Goal: Task Accomplishment & Management: Manage account settings

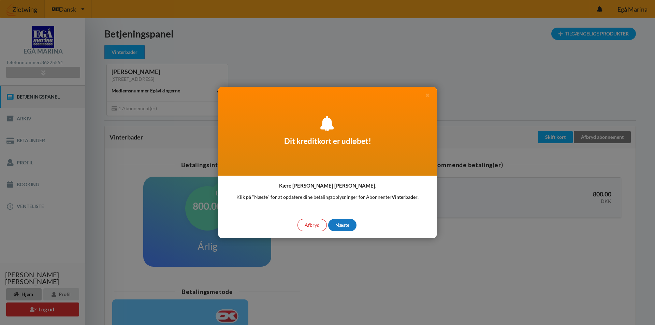
click at [343, 225] on div "Næste" at bounding box center [342, 225] width 28 height 12
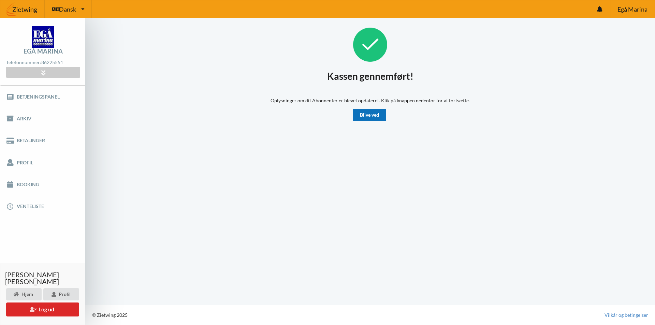
click at [369, 120] on link "Blive ved" at bounding box center [369, 115] width 33 height 12
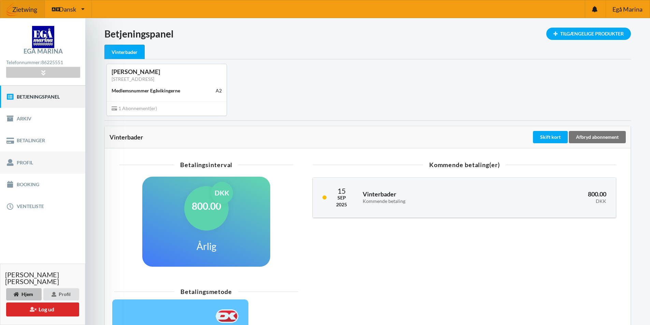
click at [24, 162] on link "Profil" at bounding box center [42, 163] width 85 height 22
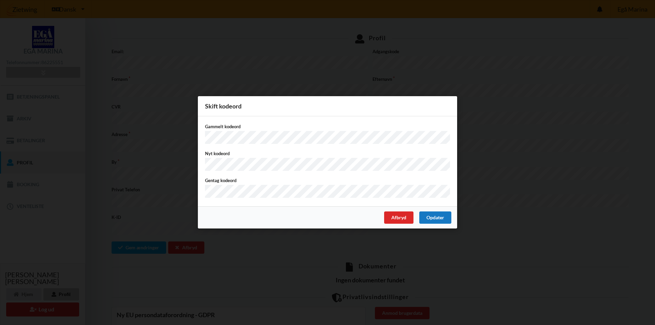
click at [432, 218] on div "Opdater" at bounding box center [436, 218] width 32 height 12
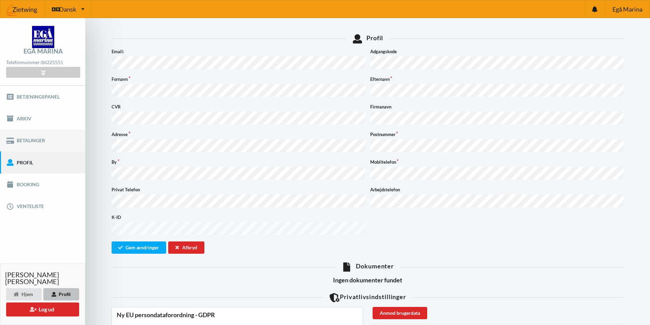
click at [34, 139] on link "Betalinger" at bounding box center [42, 141] width 85 height 22
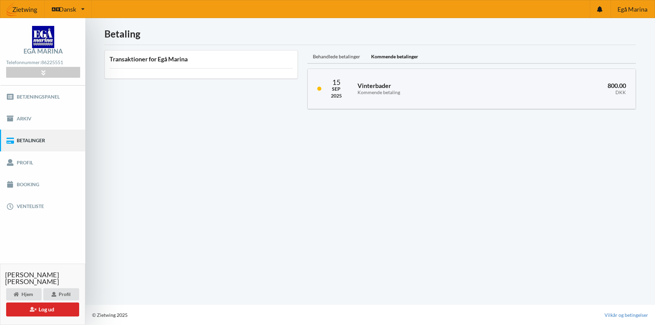
click at [334, 56] on div "Behandlede betalinger" at bounding box center [337, 57] width 58 height 14
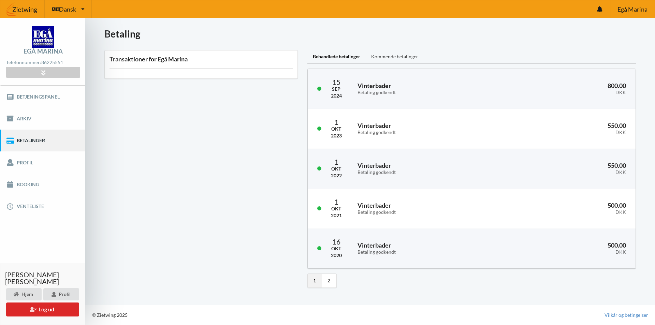
click at [412, 60] on div "Kommende betalinger" at bounding box center [395, 57] width 58 height 14
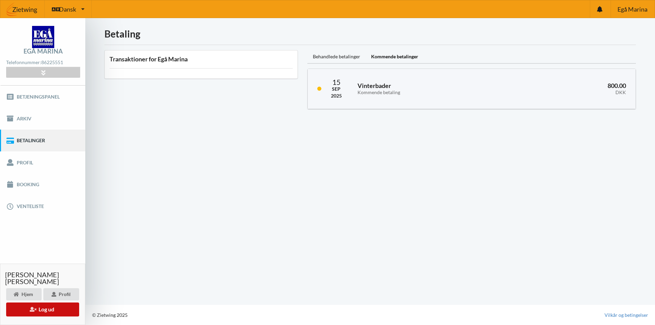
click at [51, 311] on button "Log ud" at bounding box center [42, 310] width 73 height 14
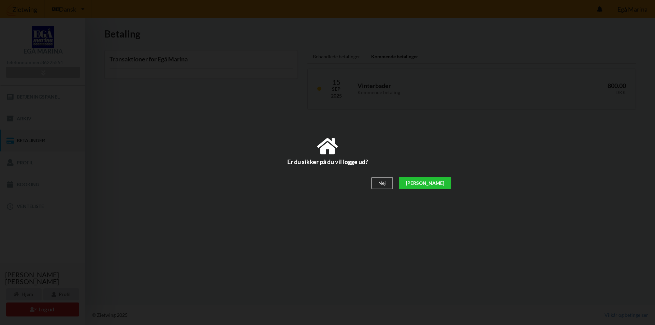
click at [440, 182] on div "[PERSON_NAME]" at bounding box center [425, 183] width 53 height 12
